Goal: Navigation & Orientation: Find specific page/section

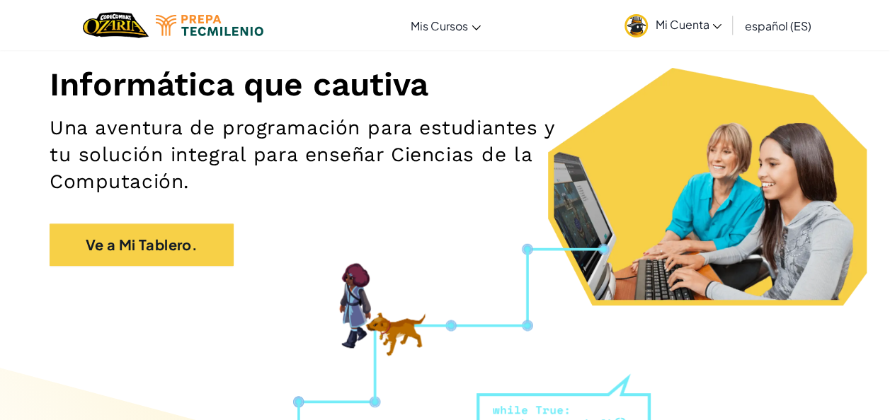
scroll to position [155, 0]
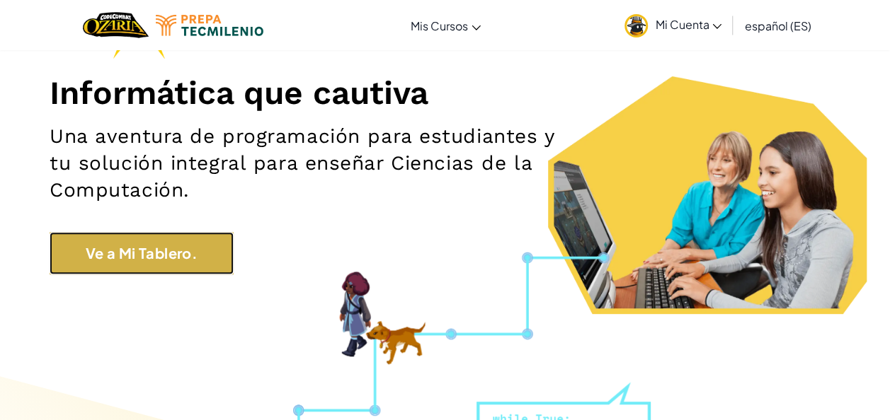
click at [113, 268] on link "Ve a Mi Tablero." at bounding box center [142, 253] width 184 height 42
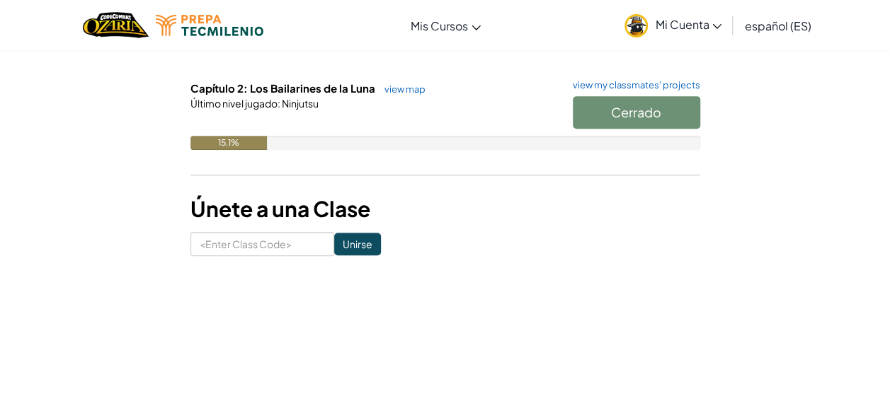
scroll to position [241, 0]
click at [628, 105] on div "Cerrado" at bounding box center [629, 117] width 142 height 40
click at [628, 106] on div "Cerrado" at bounding box center [629, 117] width 142 height 40
click at [600, 110] on div "Cerrado" at bounding box center [629, 117] width 142 height 40
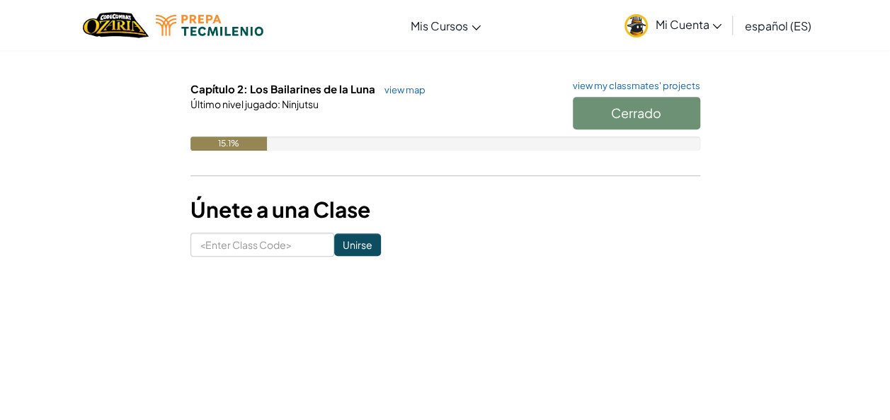
drag, startPoint x: 600, startPoint y: 110, endPoint x: 702, endPoint y: 180, distance: 123.3
click at [702, 180] on div "Panel de Control del Estudiante Clases Actuales 615 Tecno 1 Miss [PERSON_NAME] …" at bounding box center [445, 43] width 828 height 427
